Goal: Task Accomplishment & Management: Use online tool/utility

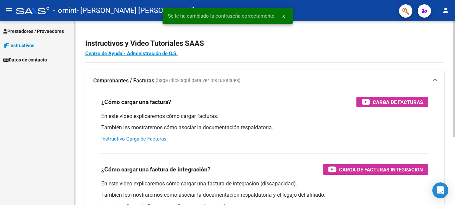
click at [235, 48] on h2 "Instructivos y Video Tutoriales SAAS" at bounding box center [264, 43] width 359 height 13
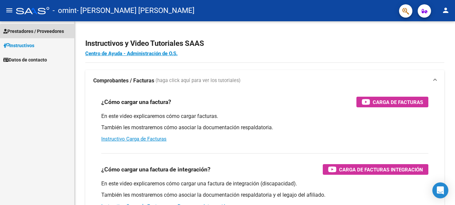
click at [64, 32] on span "Prestadores / Proveedores" at bounding box center [33, 31] width 61 height 7
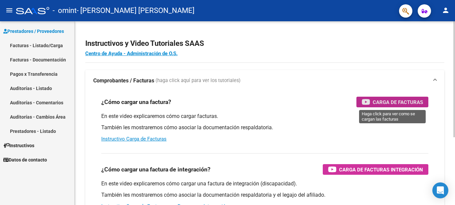
click at [370, 97] on div "Carga de Facturas" at bounding box center [391, 102] width 61 height 11
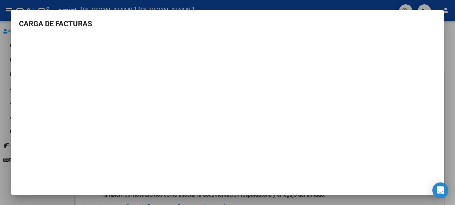
click at [453, 24] on div at bounding box center [227, 102] width 455 height 205
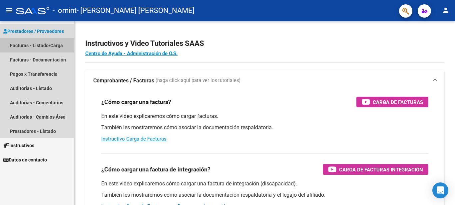
click at [46, 46] on link "Facturas - Listado/Carga" at bounding box center [37, 45] width 74 height 14
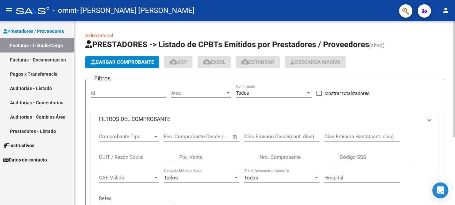
click at [122, 63] on span "Cargar Comprobante" at bounding box center [122, 62] width 63 height 6
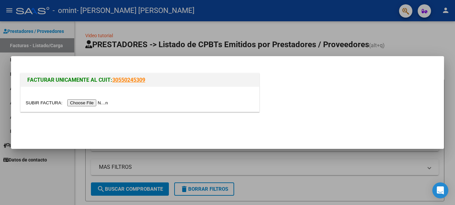
click at [102, 104] on input "file" at bounding box center [68, 103] width 84 height 7
